Goal: Entertainment & Leisure: Browse casually

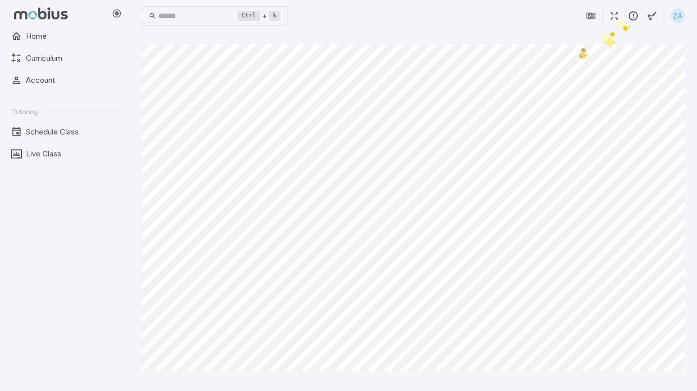
click at [615, 18] on icon "button" at bounding box center [613, 15] width 11 height 11
click at [613, 16] on icon "button" at bounding box center [613, 15] width 11 height 11
click at [614, 21] on icon "button" at bounding box center [613, 15] width 11 height 11
click at [609, 21] on icon "button" at bounding box center [613, 15] width 11 height 11
click at [615, 17] on icon "button" at bounding box center [613, 15] width 11 height 11
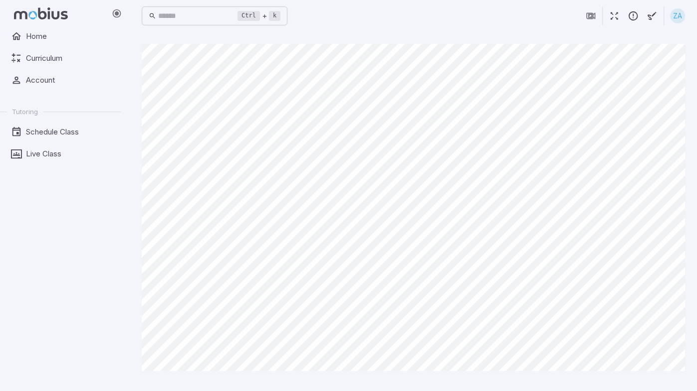
click at [609, 21] on icon "button" at bounding box center [613, 15] width 11 height 11
click at [611, 16] on icon "button" at bounding box center [613, 15] width 11 height 11
